Goal: Task Accomplishment & Management: Manage account settings

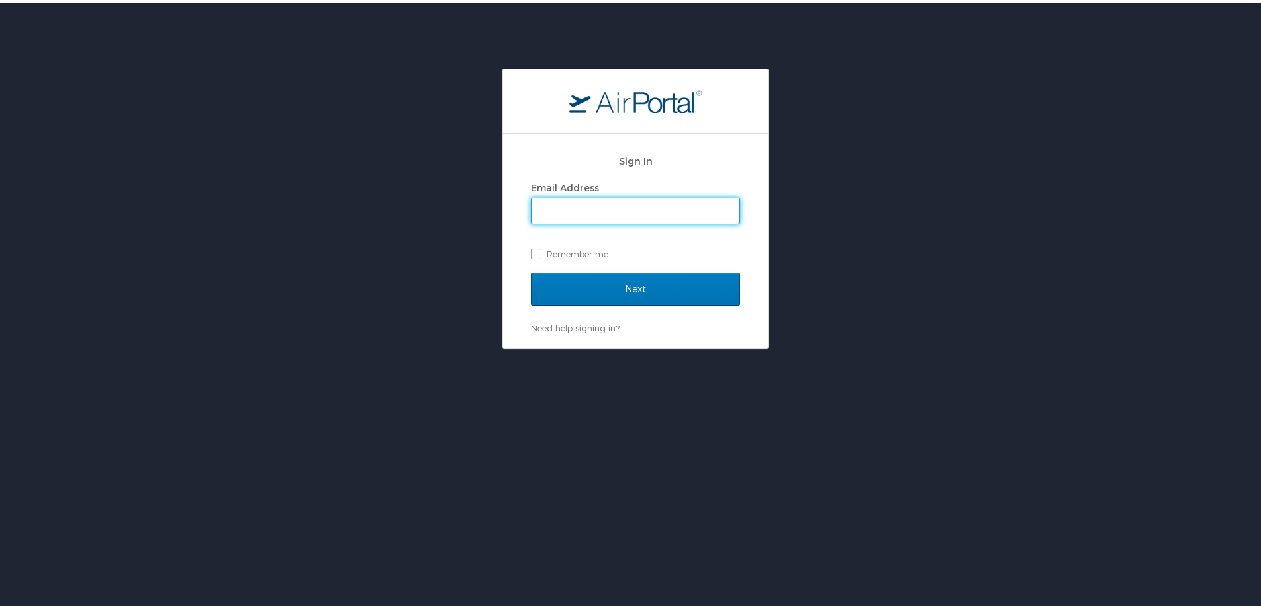
type input "colette.sanders@selu.edu"
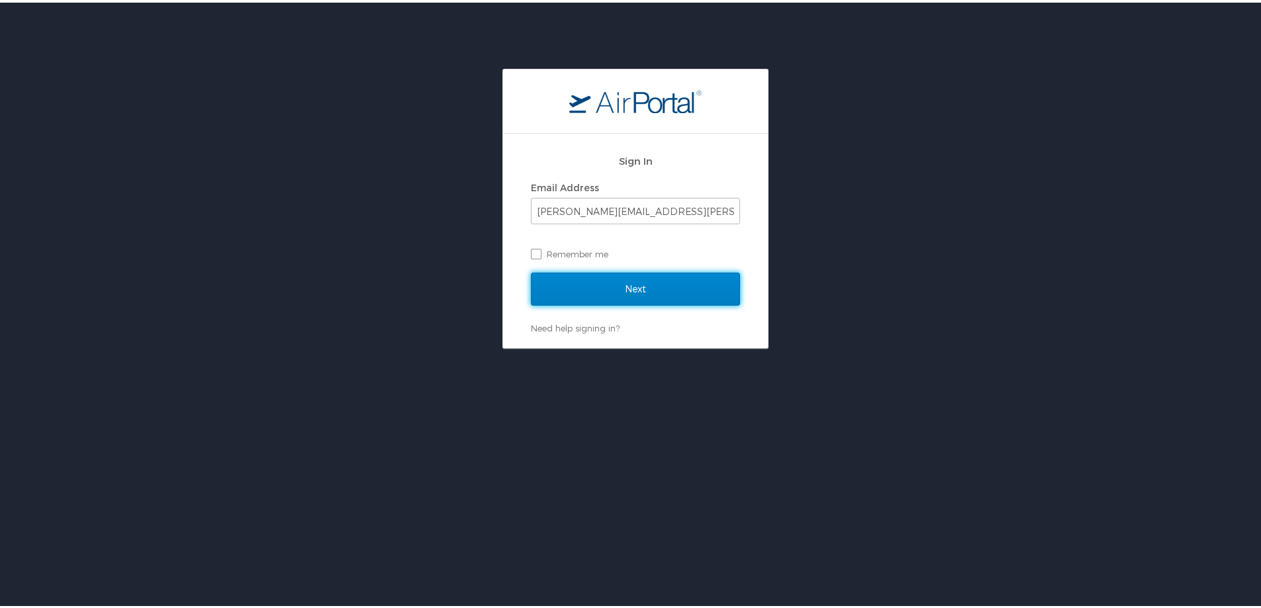
click at [629, 286] on input "Next" at bounding box center [635, 286] width 209 height 33
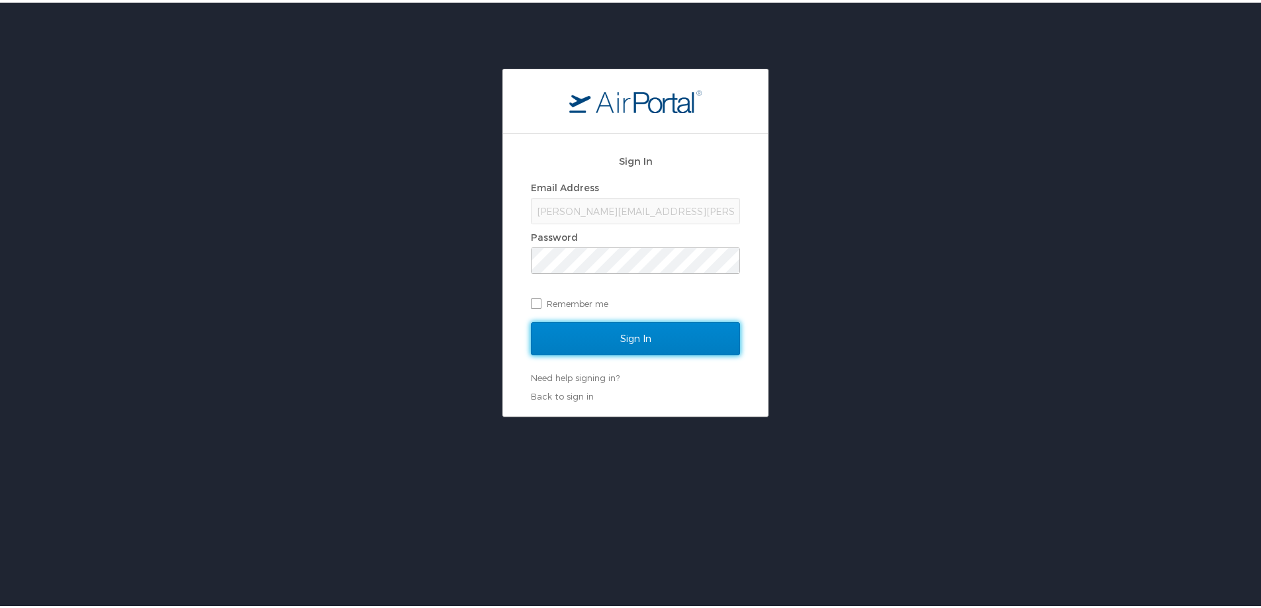
click at [627, 336] on input "Sign In" at bounding box center [635, 336] width 209 height 33
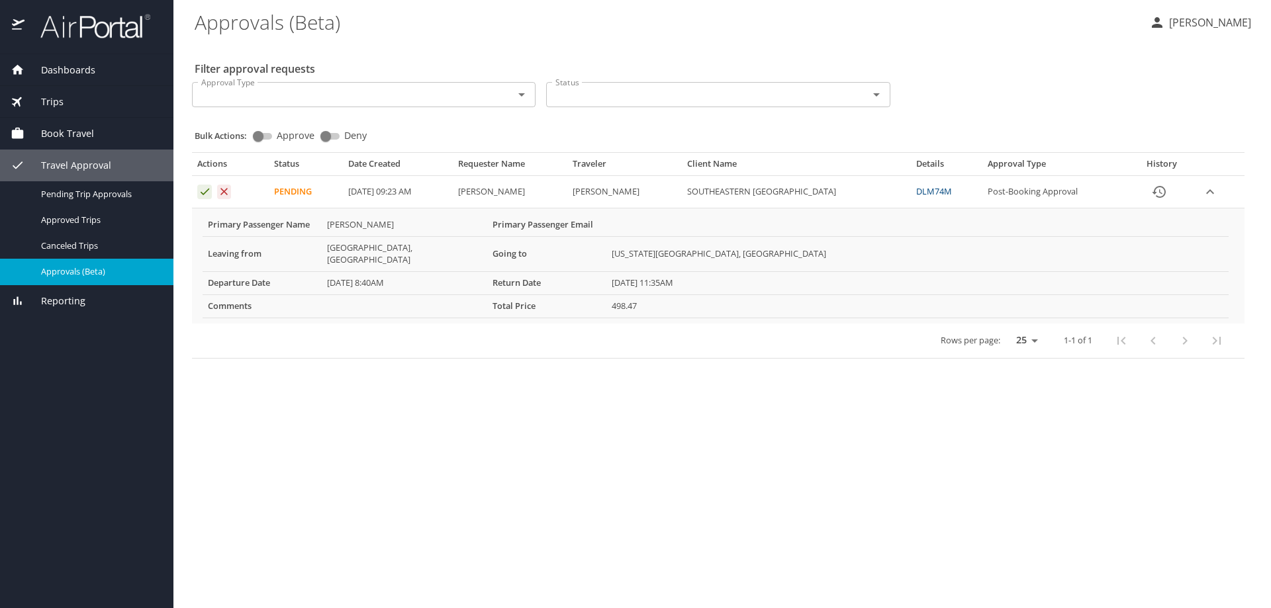
select select "US"
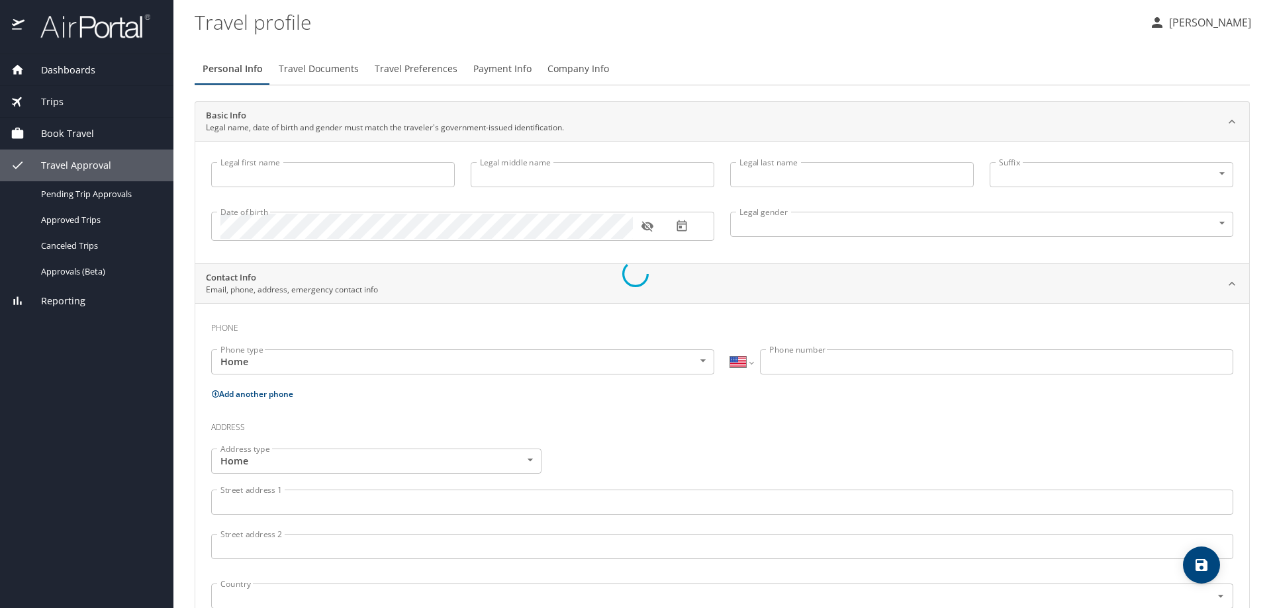
type input "[PERSON_NAME]"
type input "Undisclosed"
select select "US"
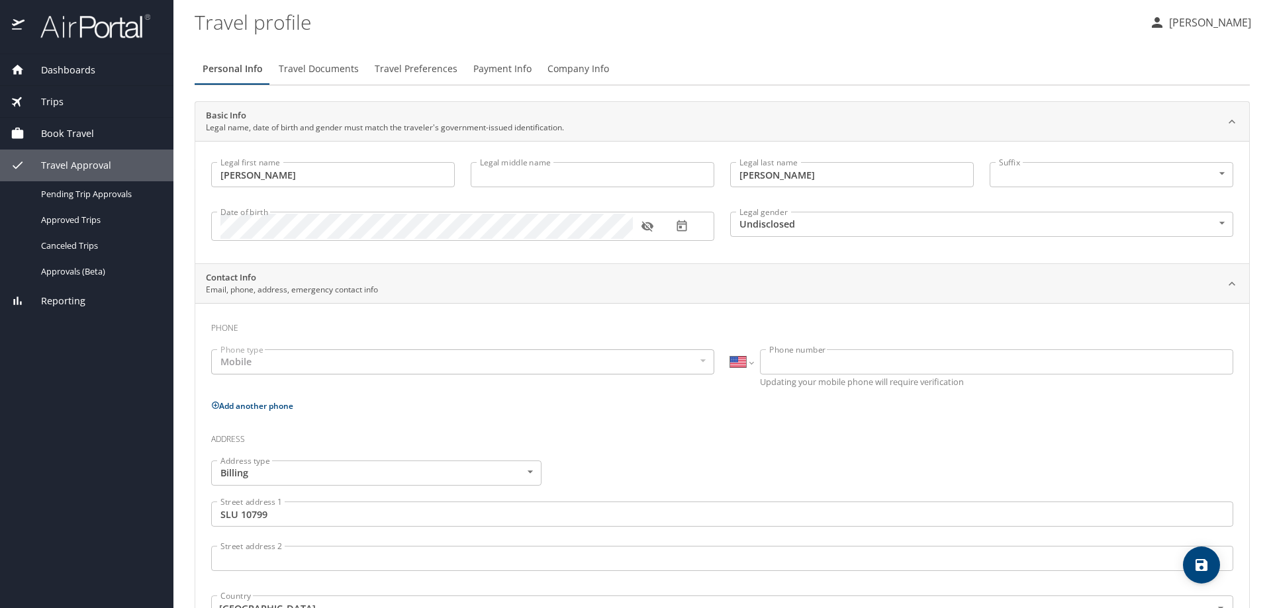
select select "US"
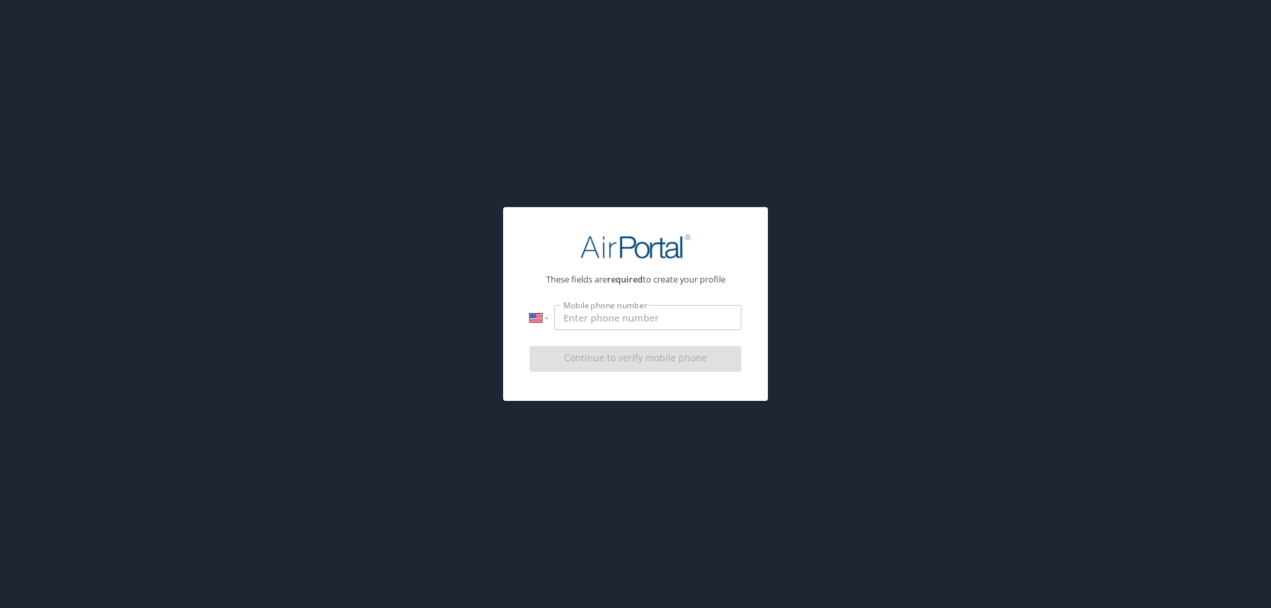
click at [566, 318] on input "Mobile phone number" at bounding box center [647, 317] width 187 height 25
type input "00000000000"
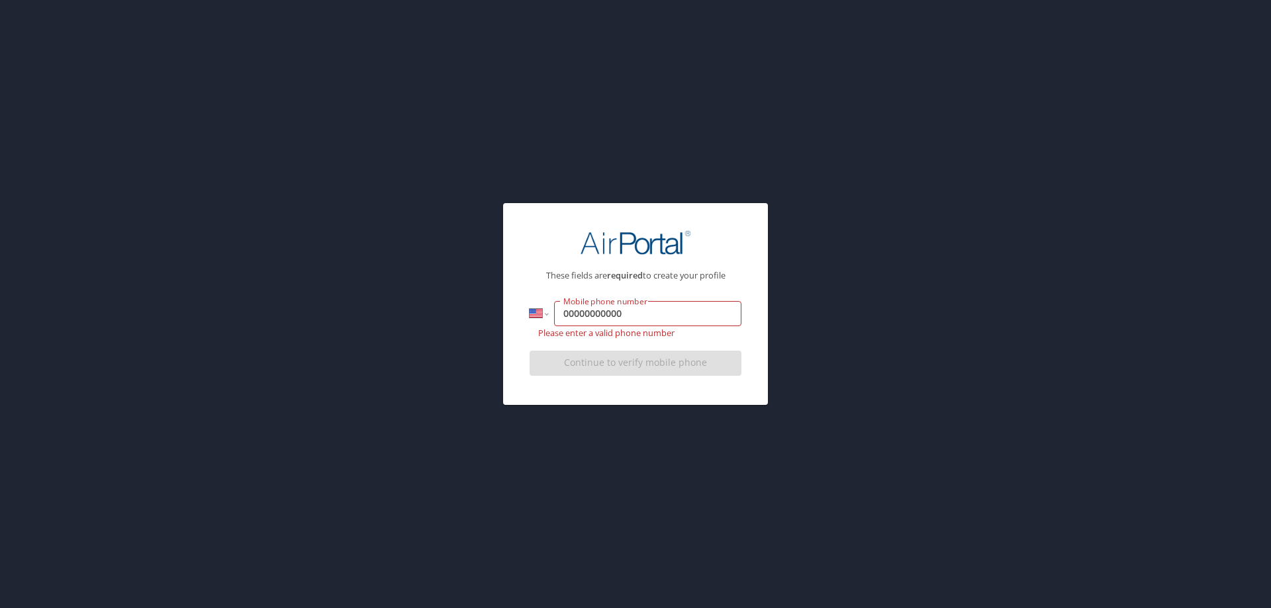
drag, startPoint x: 598, startPoint y: 257, endPoint x: 557, endPoint y: 253, distance: 41.9
click at [573, 257] on div at bounding box center [636, 243] width 212 height 58
drag, startPoint x: 684, startPoint y: 351, endPoint x: 654, endPoint y: 346, distance: 30.9
click at [682, 351] on div "Continue to verify mobile phone" at bounding box center [636, 368] width 212 height 44
click at [575, 311] on input "00000000000" at bounding box center [647, 313] width 187 height 25
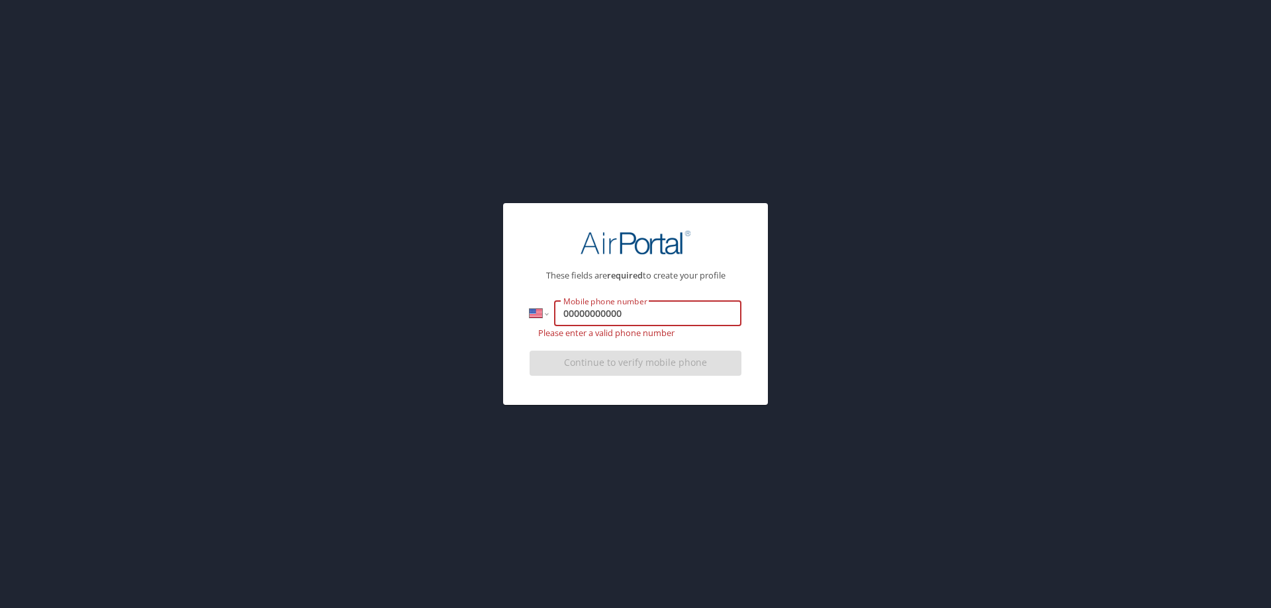
drag, startPoint x: 566, startPoint y: 314, endPoint x: 668, endPoint y: 316, distance: 102.0
click at [668, 316] on input "00000000000" at bounding box center [647, 313] width 187 height 25
click at [581, 314] on input "Mobile phone number" at bounding box center [647, 313] width 187 height 25
type input "00000000000"
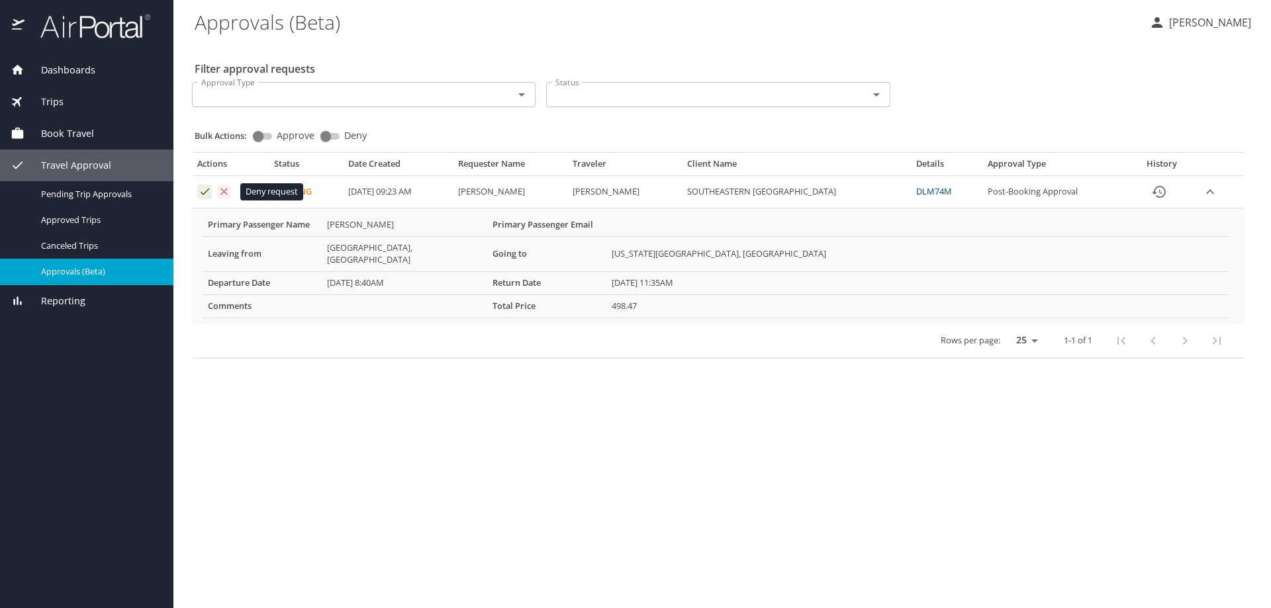
click at [224, 191] on icon "Approval table" at bounding box center [224, 191] width 7 height 7
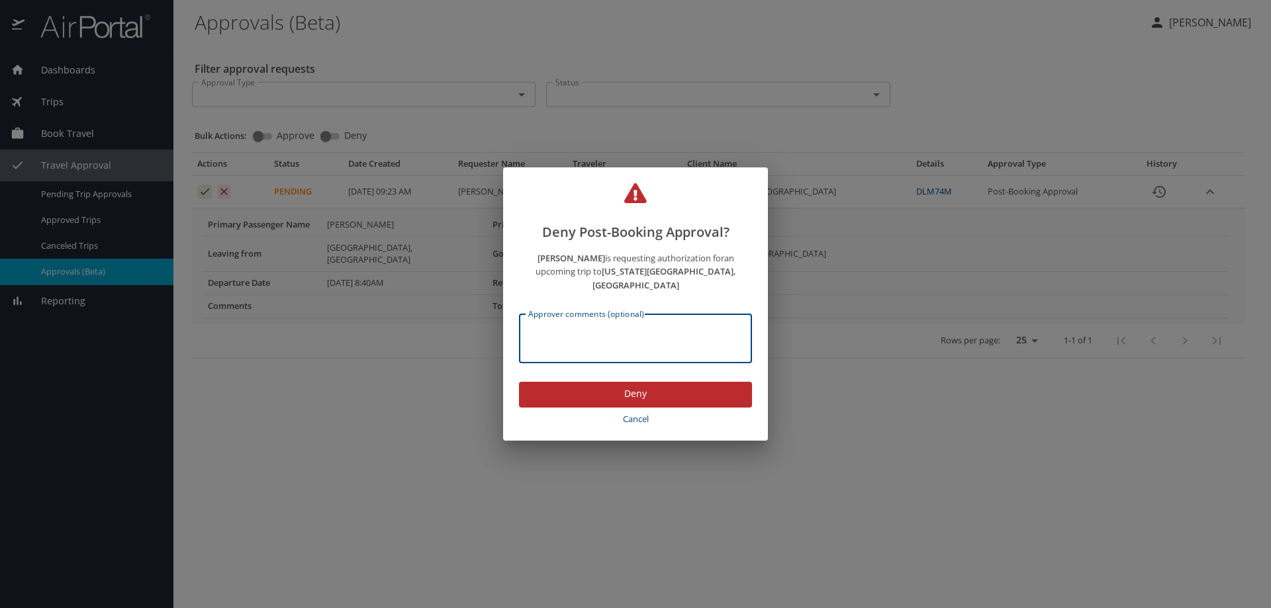
click at [554, 334] on textarea "Approver comments (optional)" at bounding box center [635, 338] width 214 height 25
type textarea "This CBA does not pay for employee travel. This for applicant interviews only."
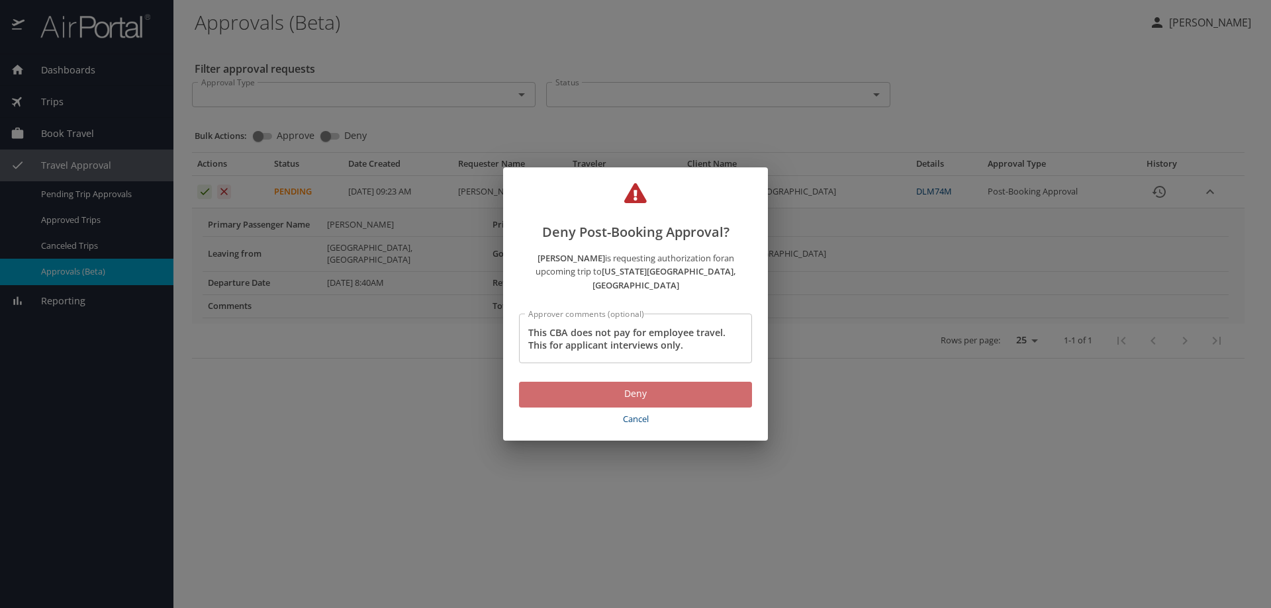
click at [597, 386] on span "Deny" at bounding box center [636, 394] width 212 height 17
